Goal: Navigation & Orientation: Find specific page/section

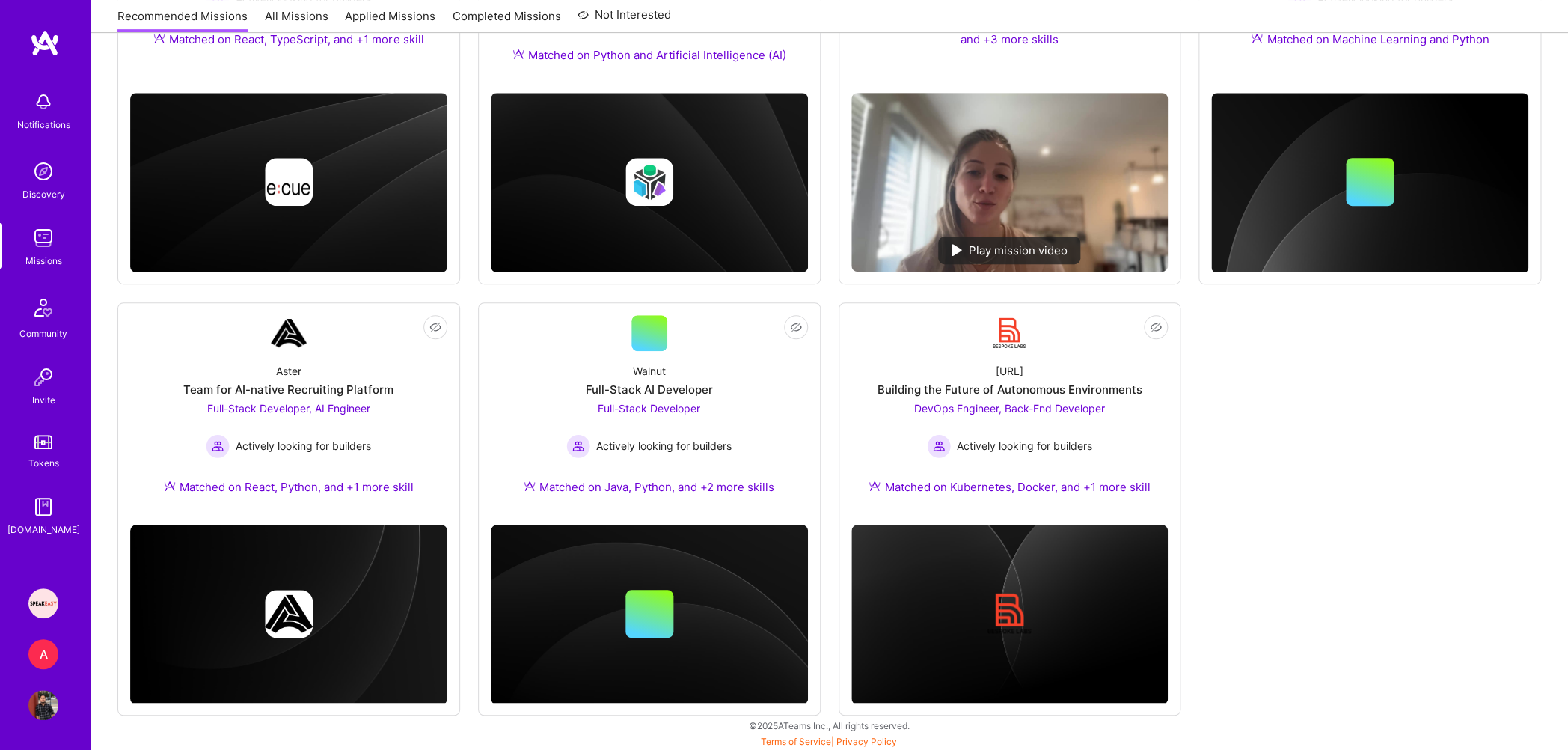
scroll to position [397, 0]
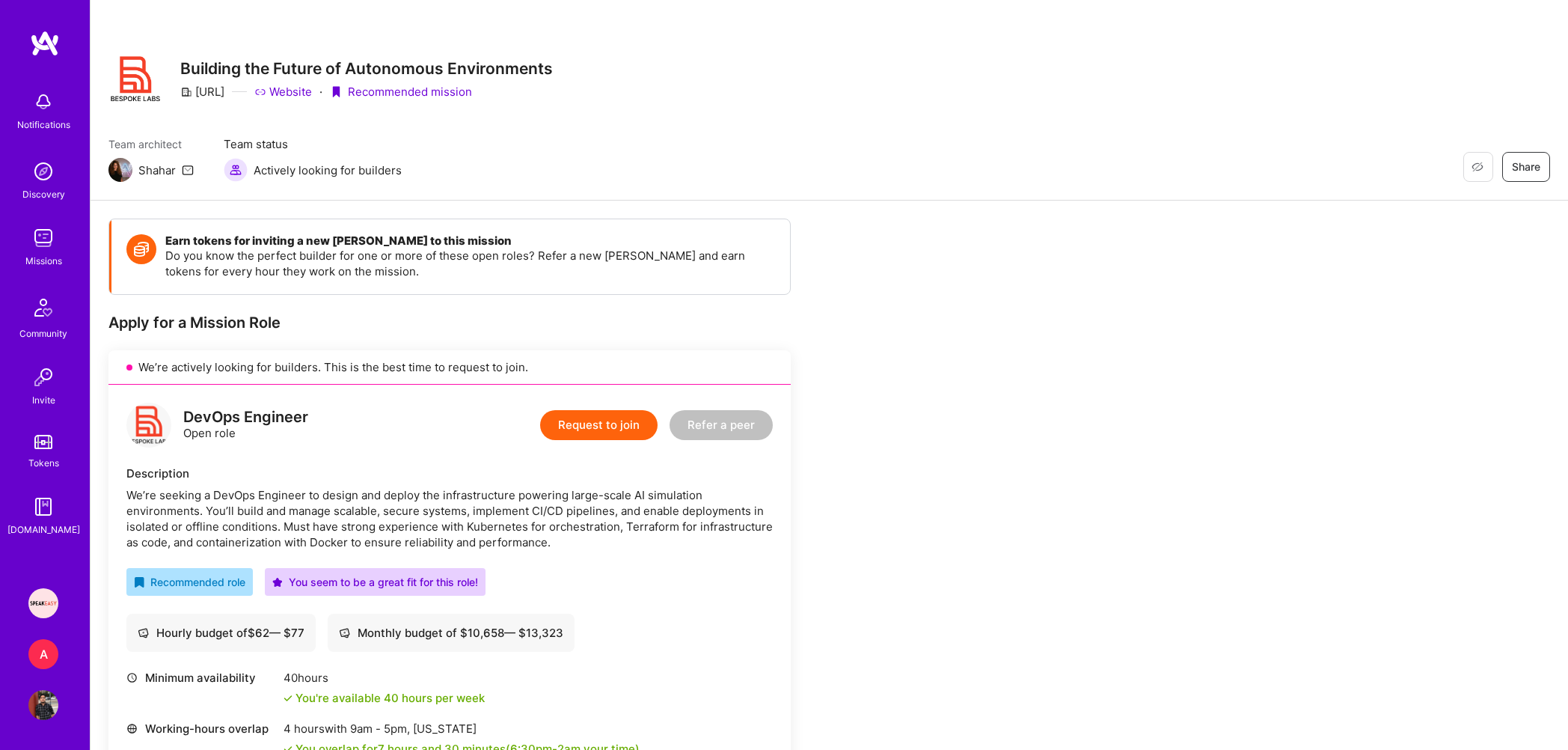
scroll to position [1264, 0]
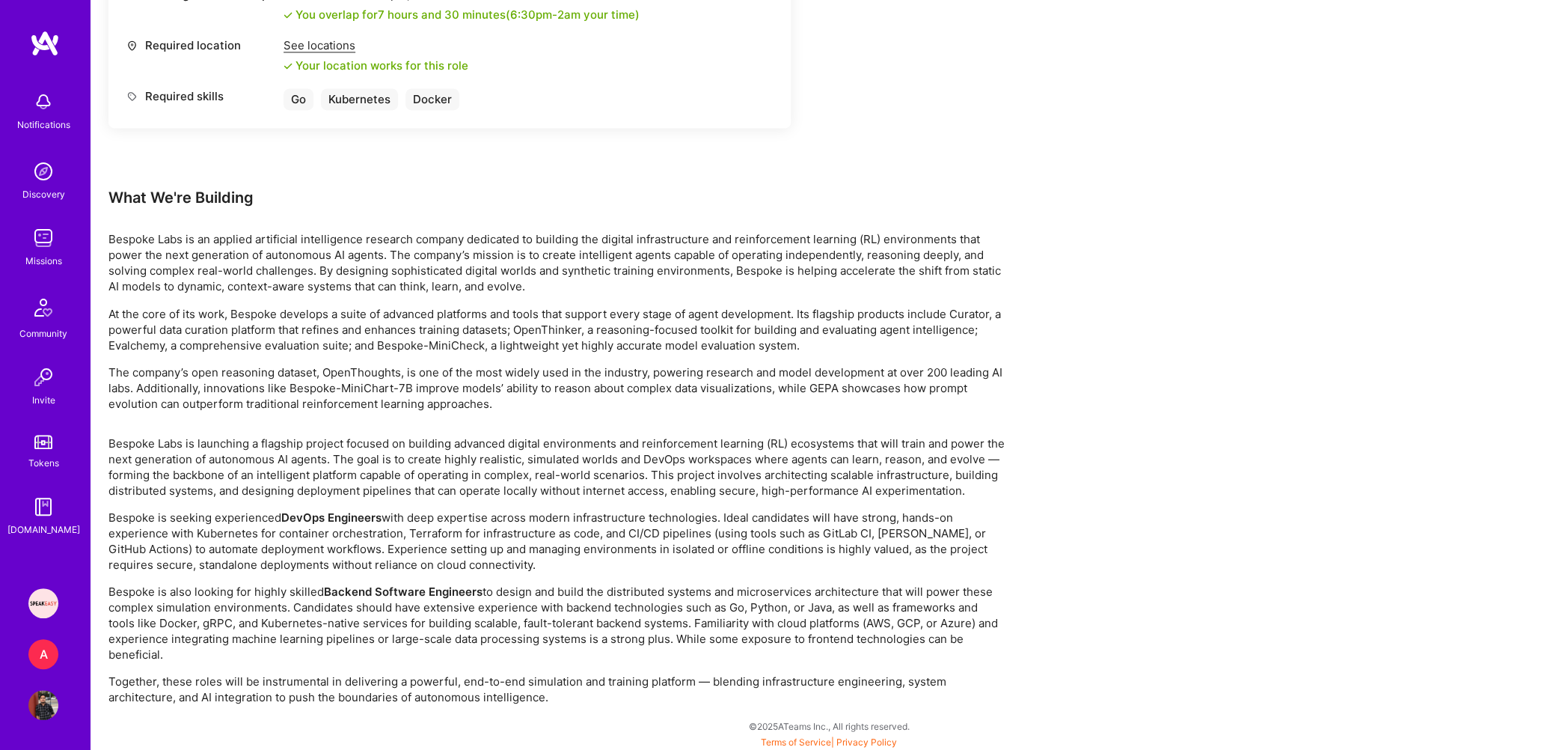
click at [47, 239] on img at bounding box center [43, 237] width 30 height 30
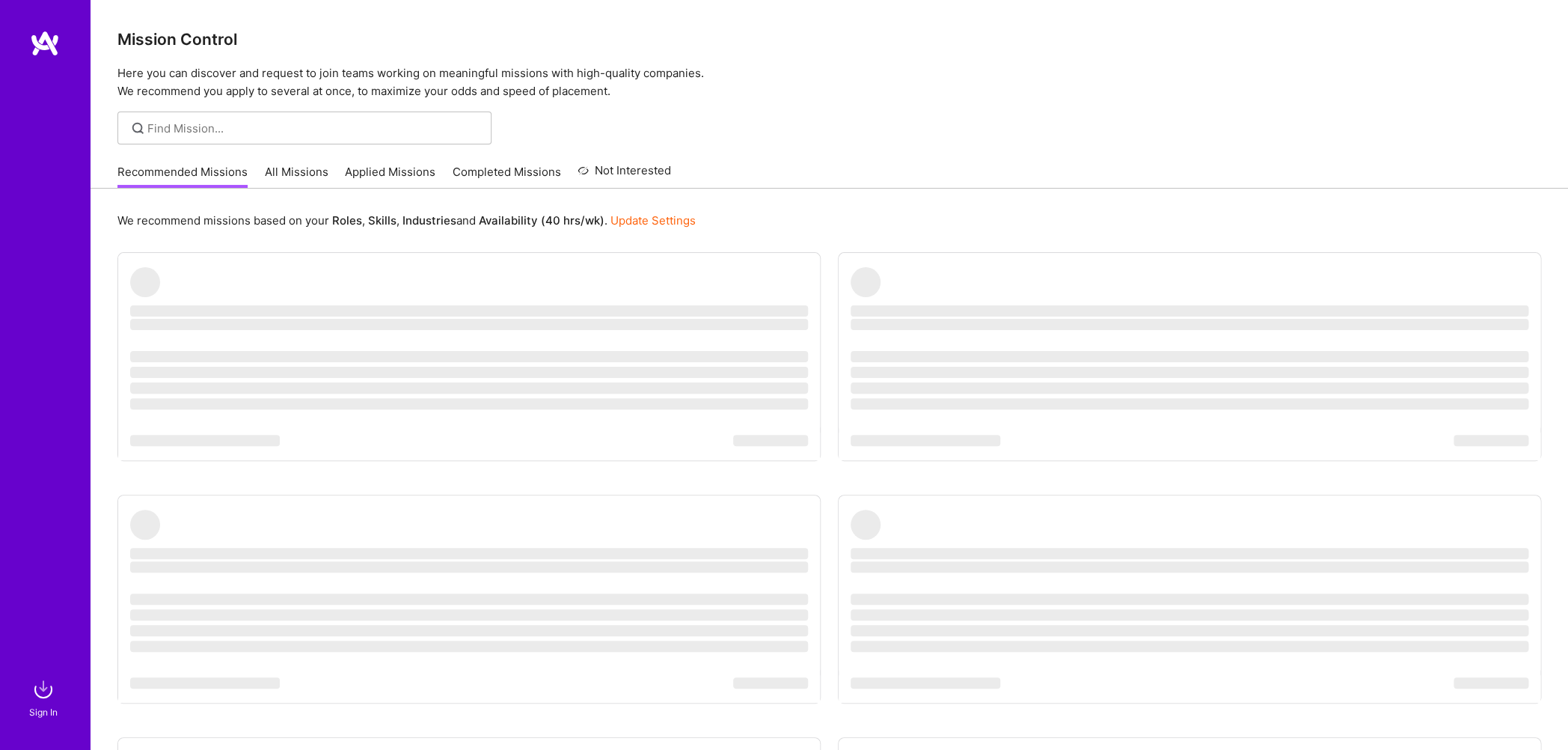
click at [43, 682] on img at bounding box center [43, 689] width 30 height 30
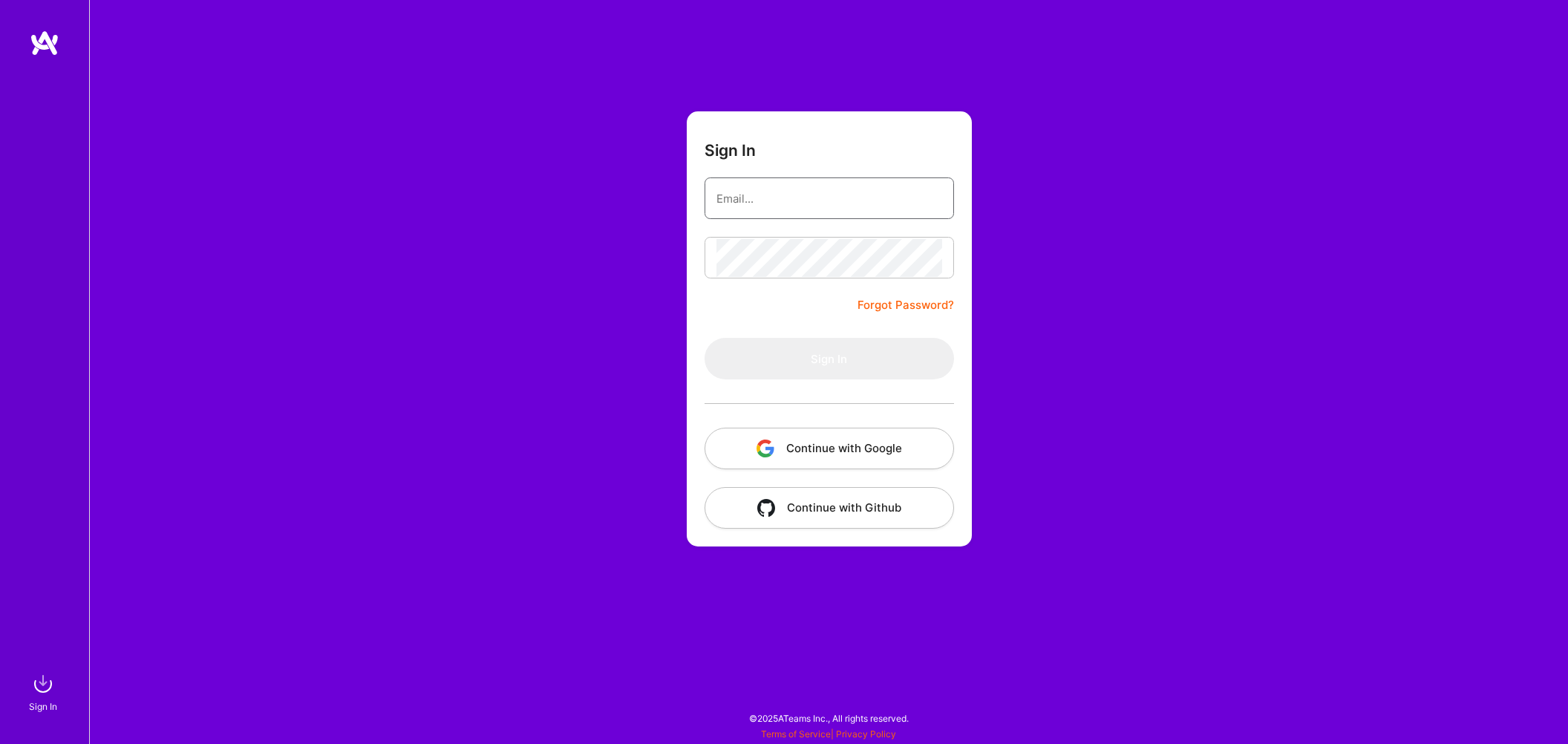
click at [740, 203] on input "email" at bounding box center [829, 199] width 225 height 38
type input "[EMAIL_ADDRESS][DOMAIN_NAME]"
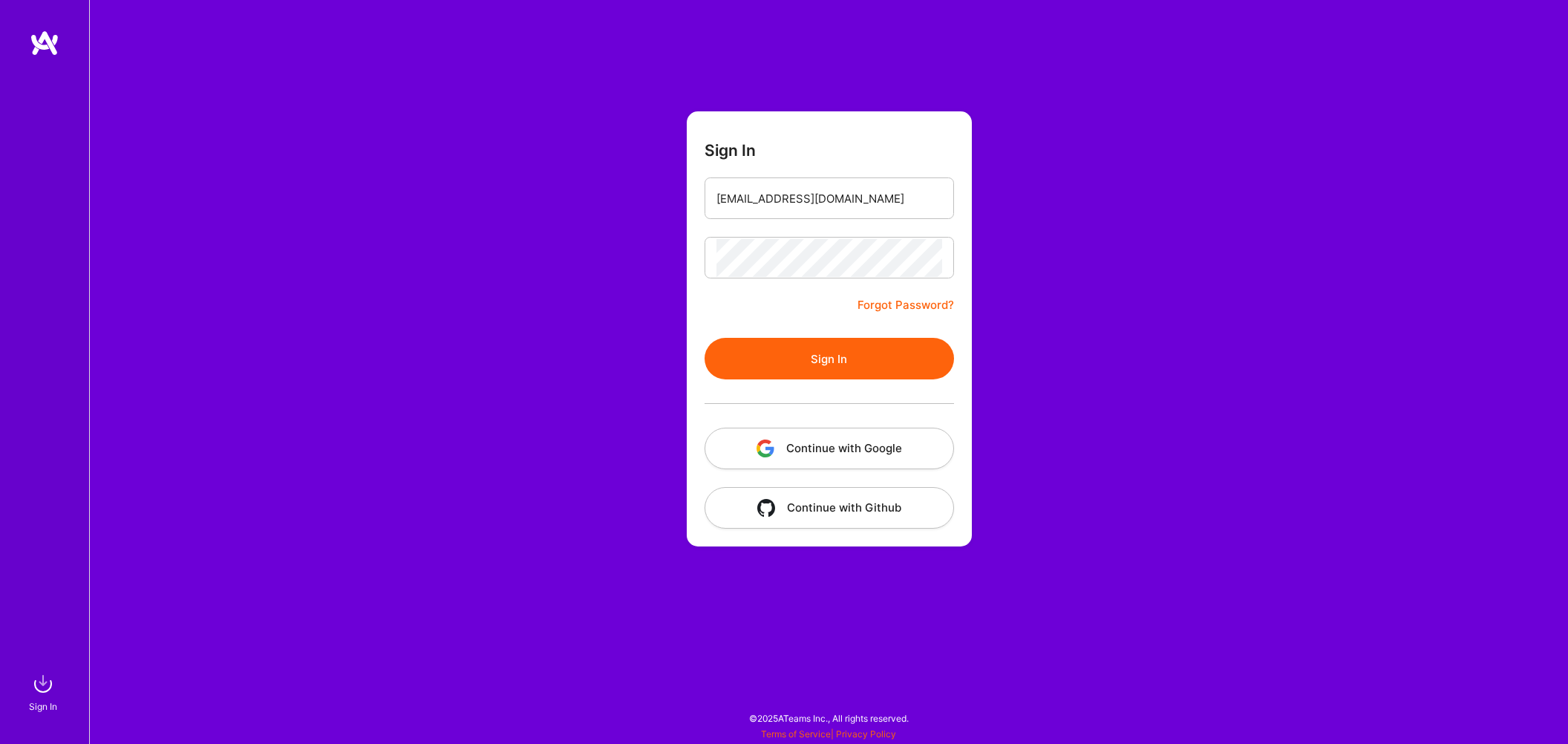
click at [819, 349] on button "Sign In" at bounding box center [829, 359] width 250 height 42
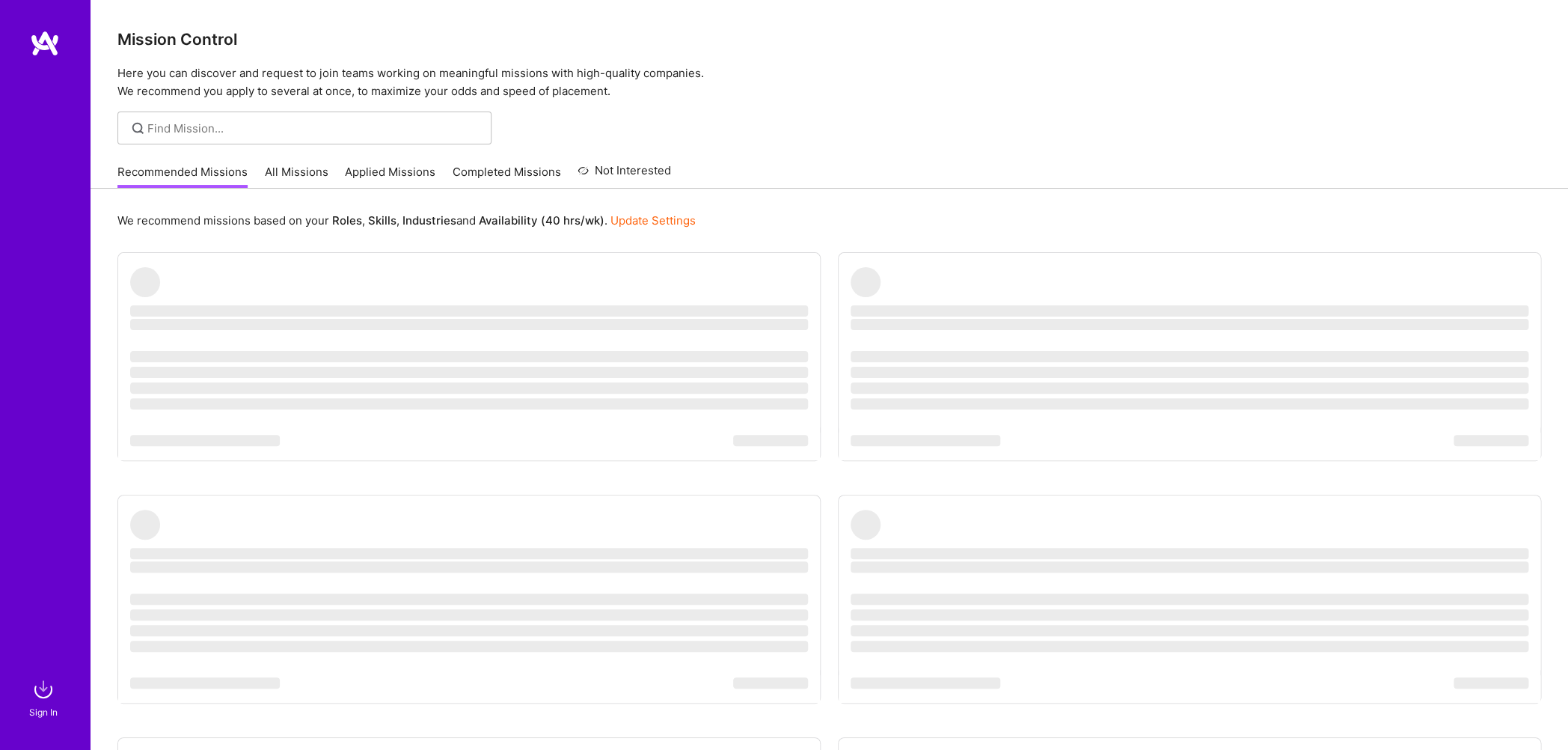
click at [51, 690] on img at bounding box center [43, 689] width 30 height 30
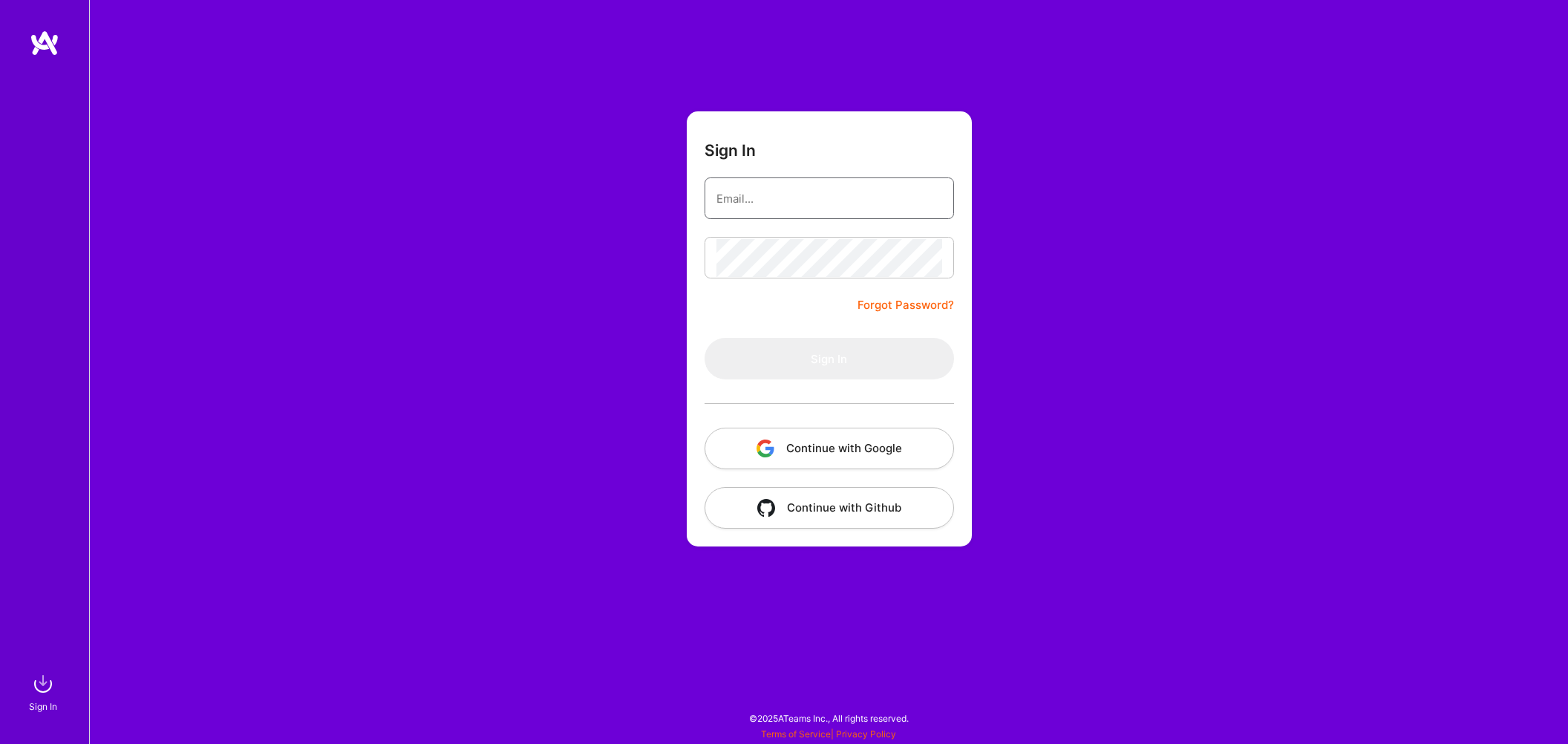
click at [846, 201] on input "email" at bounding box center [829, 199] width 225 height 38
type input "[EMAIL_ADDRESS][DOMAIN_NAME]"
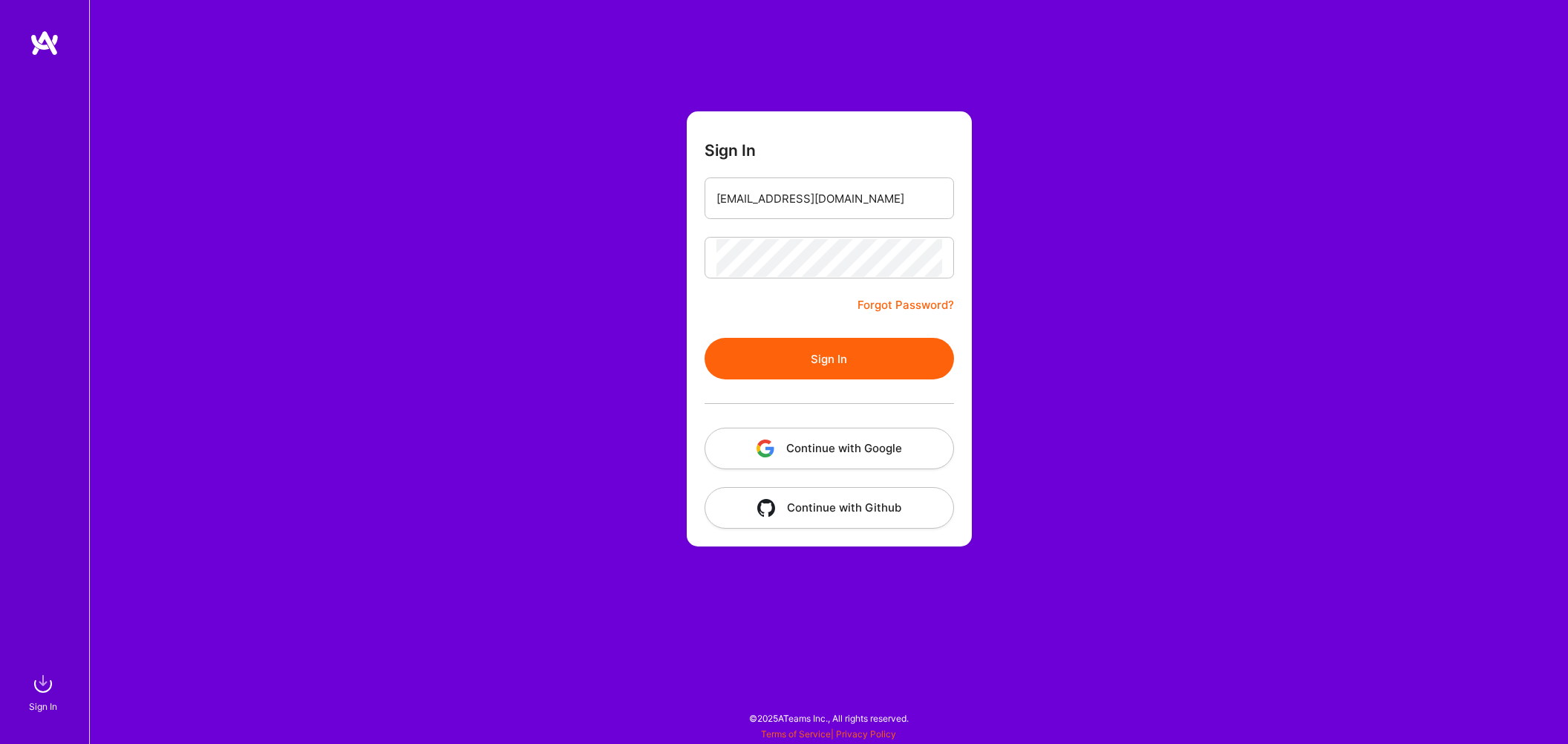
click at [845, 356] on button "Sign In" at bounding box center [829, 359] width 250 height 42
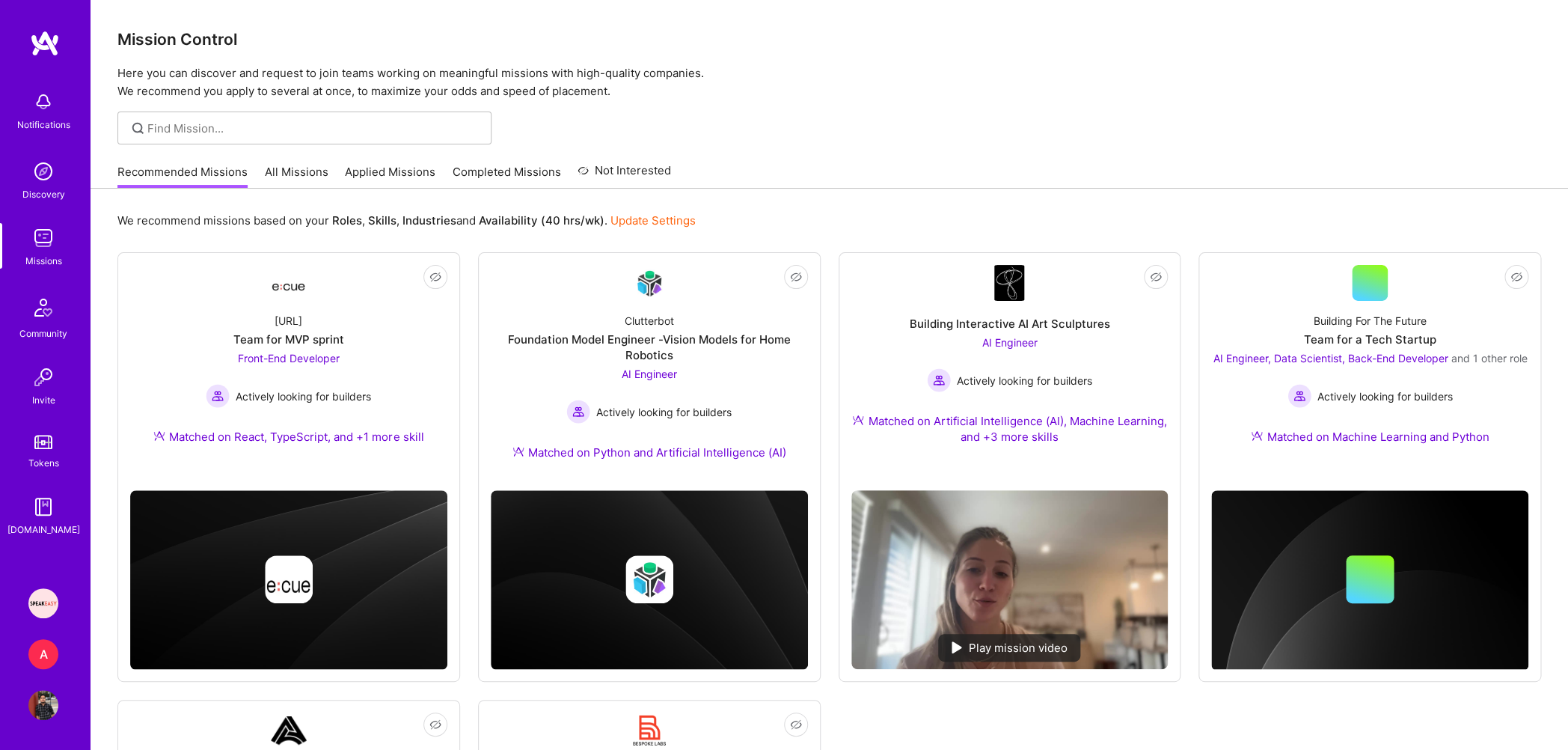
click at [401, 232] on div "We recommend missions based on your Roles , Skills , Industries and Availabilit…" at bounding box center [828, 221] width 1423 height 27
click at [403, 223] on b "Industries" at bounding box center [429, 221] width 54 height 15
click at [448, 225] on b "Industries" at bounding box center [429, 221] width 54 height 15
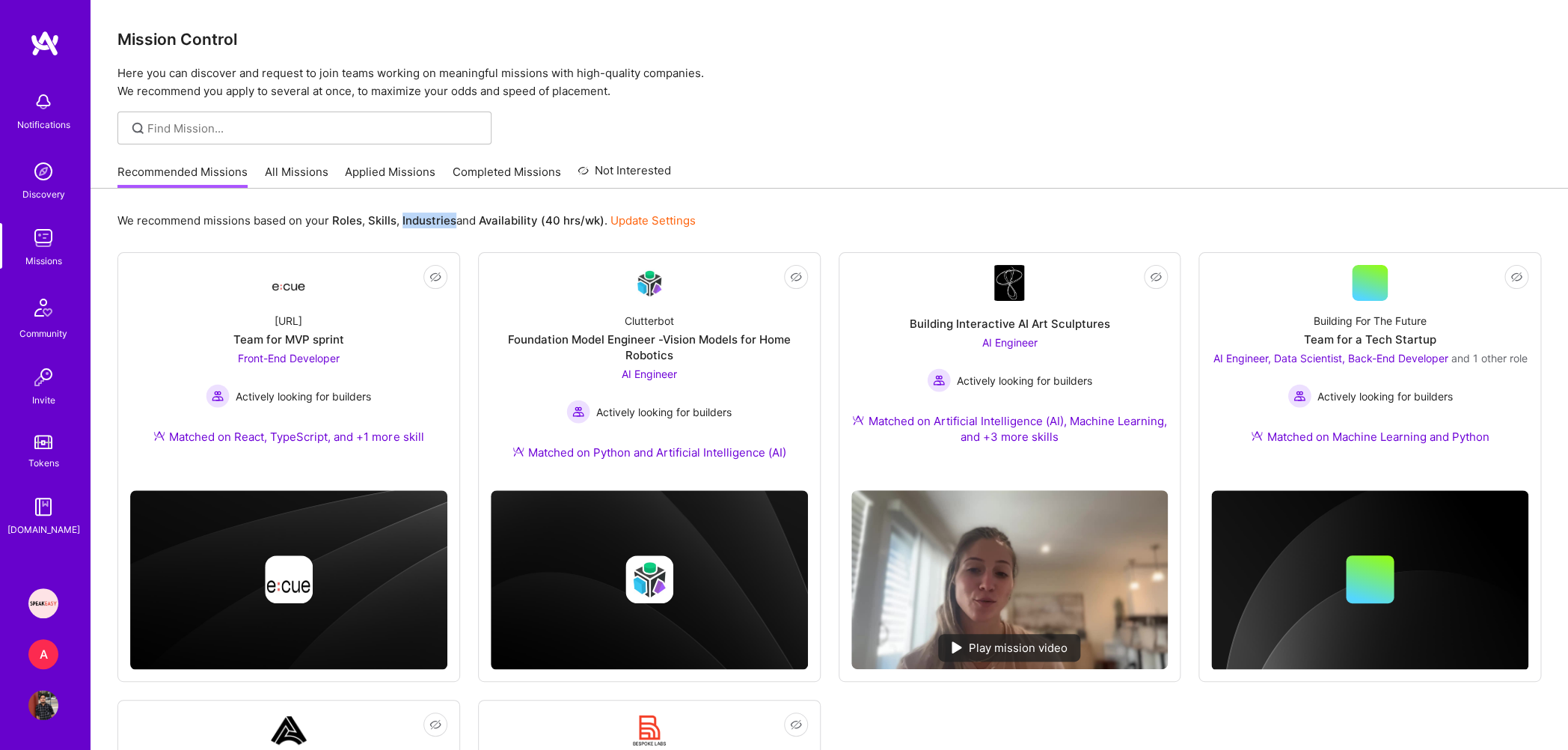
click at [448, 225] on b "Industries" at bounding box center [429, 221] width 54 height 15
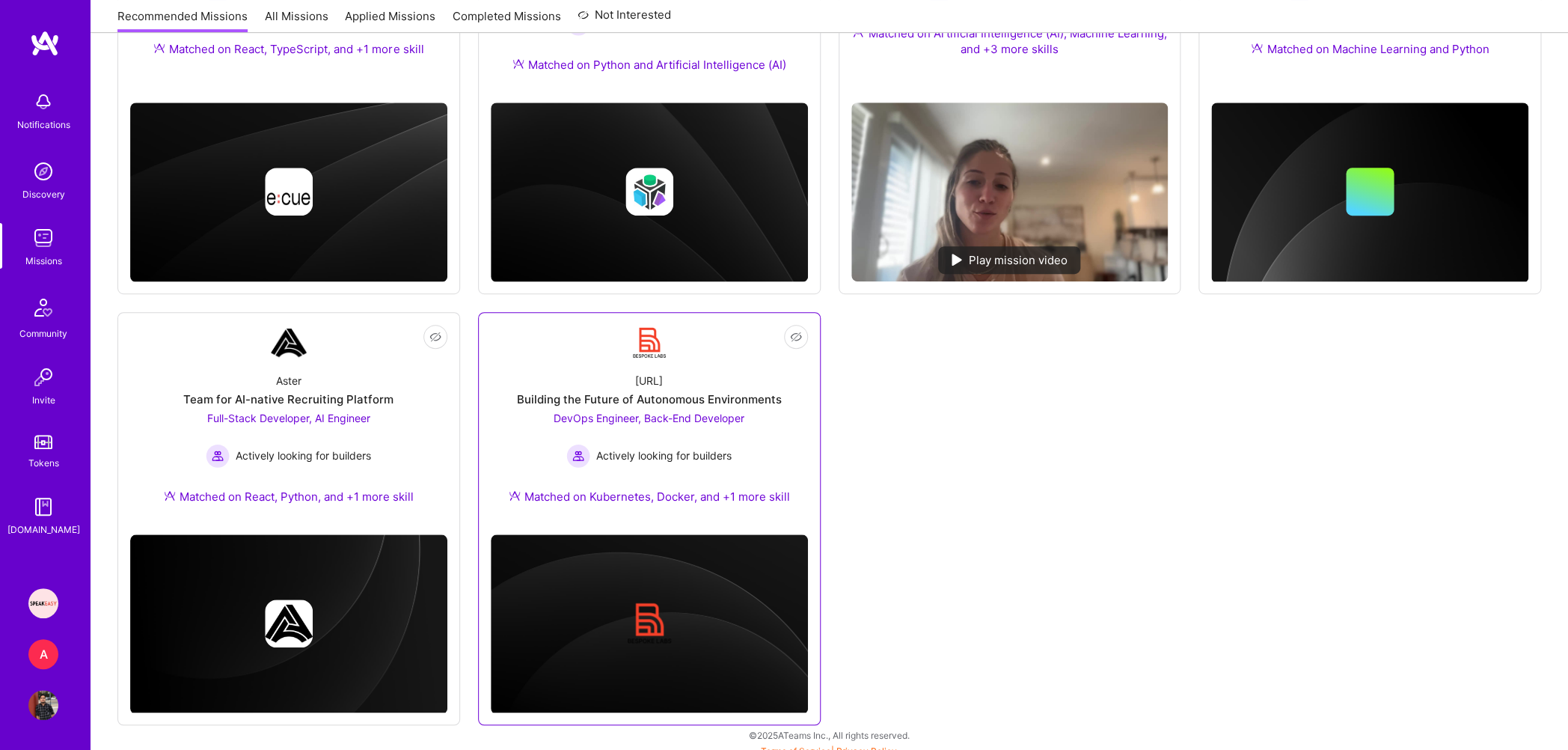
scroll to position [397, 0]
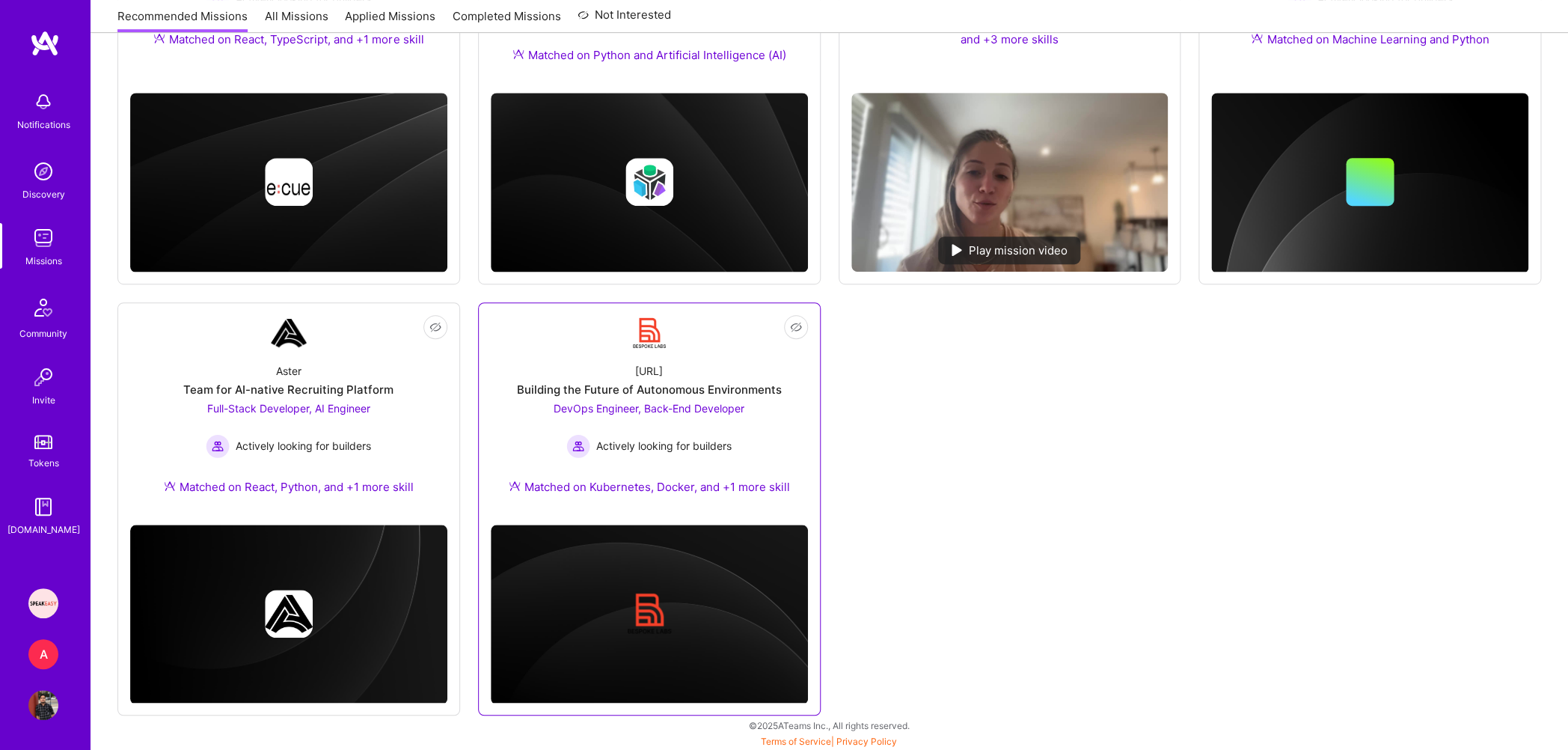
click at [638, 383] on div "Building the Future of Autonomous Environments" at bounding box center [649, 389] width 265 height 16
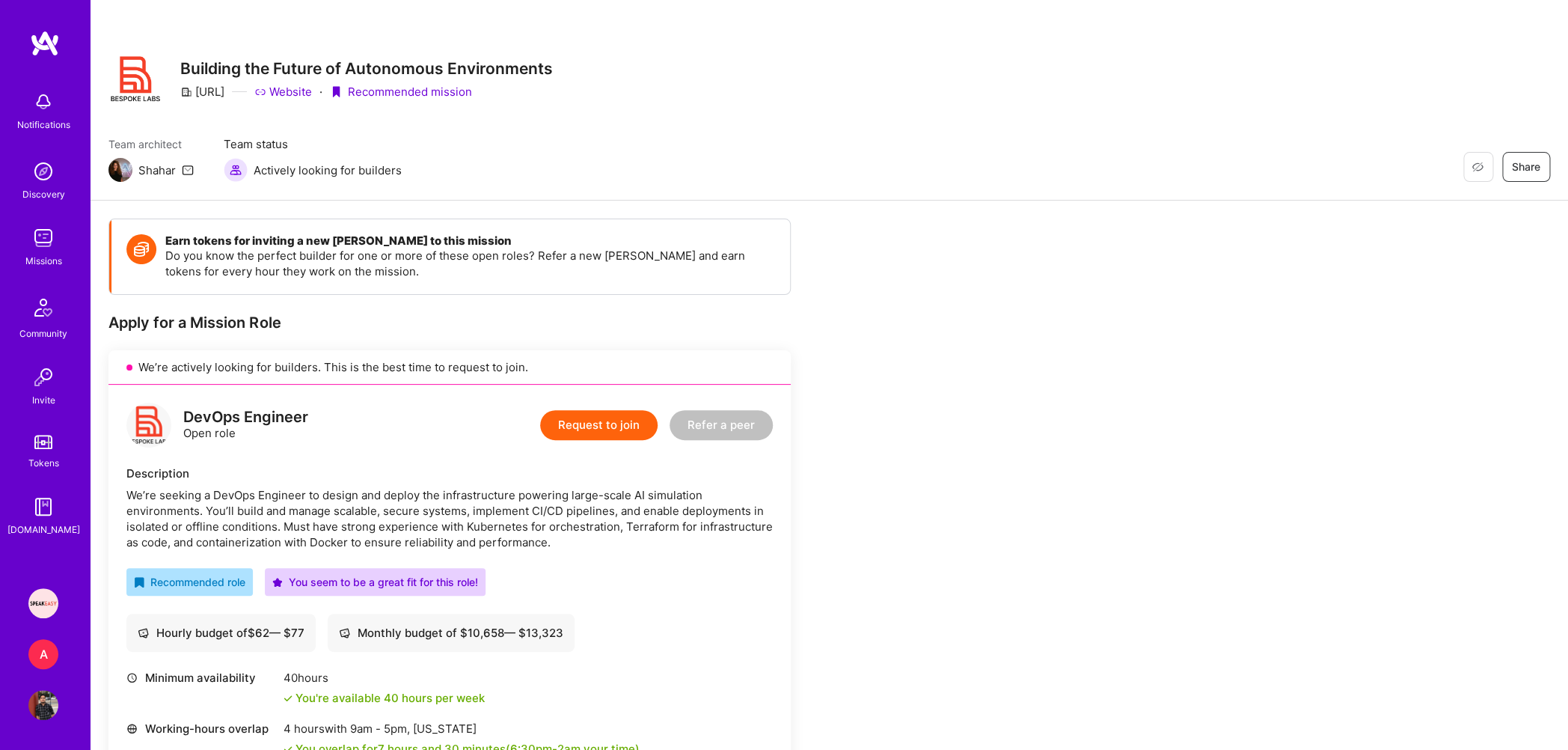
click at [52, 255] on div "Missions" at bounding box center [44, 260] width 37 height 16
